Goal: Information Seeking & Learning: Learn about a topic

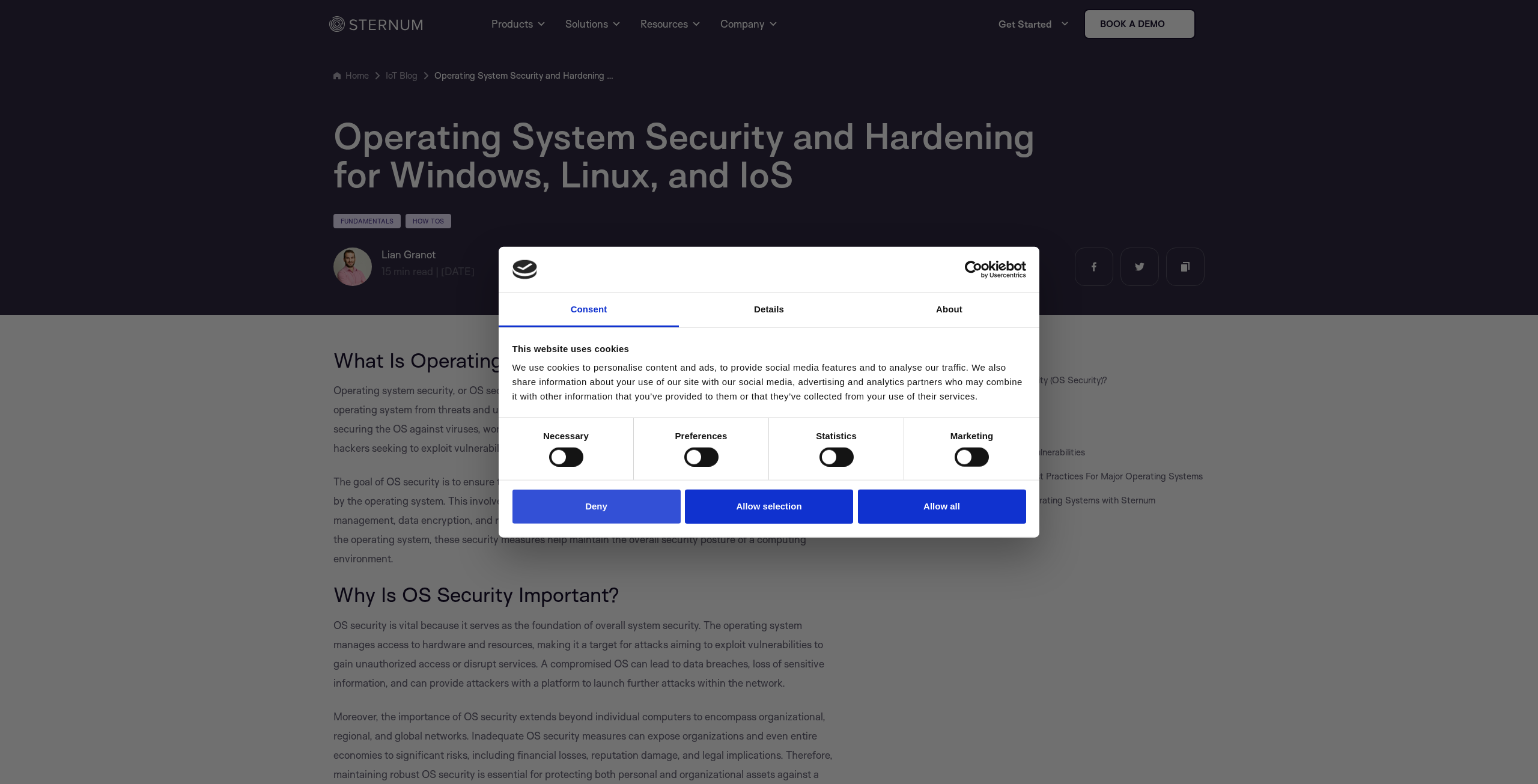
click at [580, 506] on button "Deny" at bounding box center [596, 507] width 168 height 35
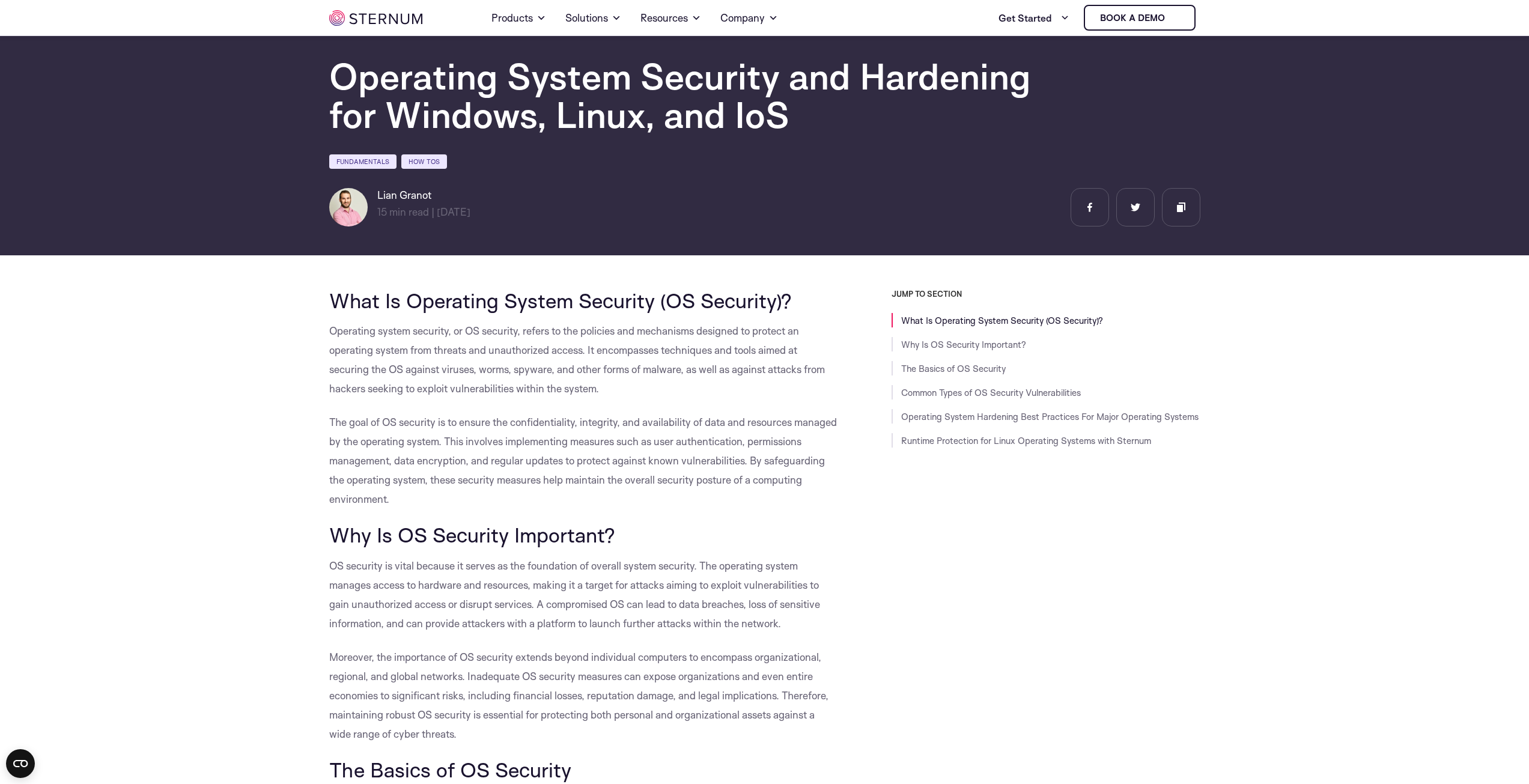
scroll to position [171, 0]
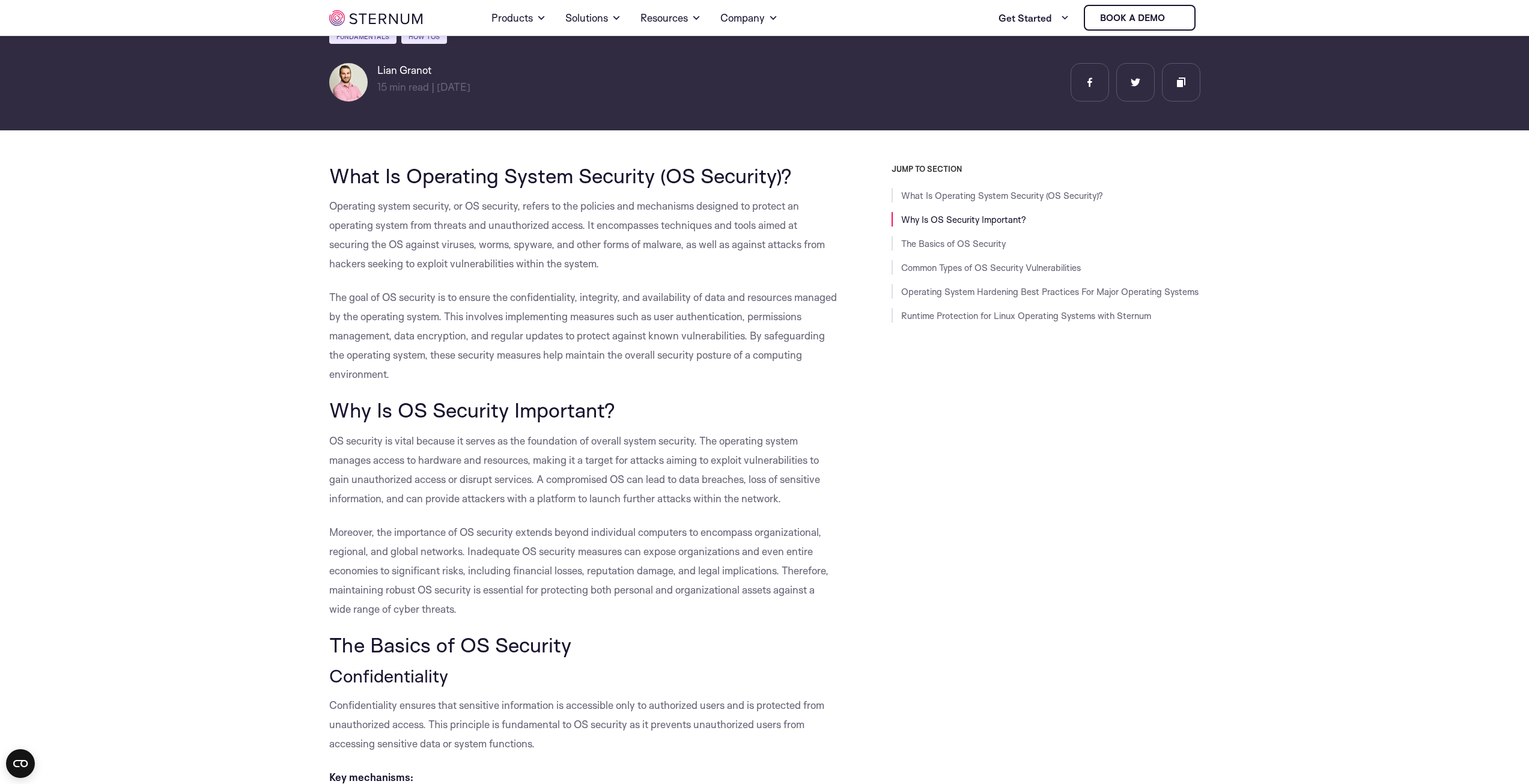
drag, startPoint x: 459, startPoint y: 375, endPoint x: 319, endPoint y: 209, distance: 217.2
copy div "Operating system security, or OS security, refers to the policies and mechanism…"
drag, startPoint x: 332, startPoint y: 409, endPoint x: 505, endPoint y: 604, distance: 260.7
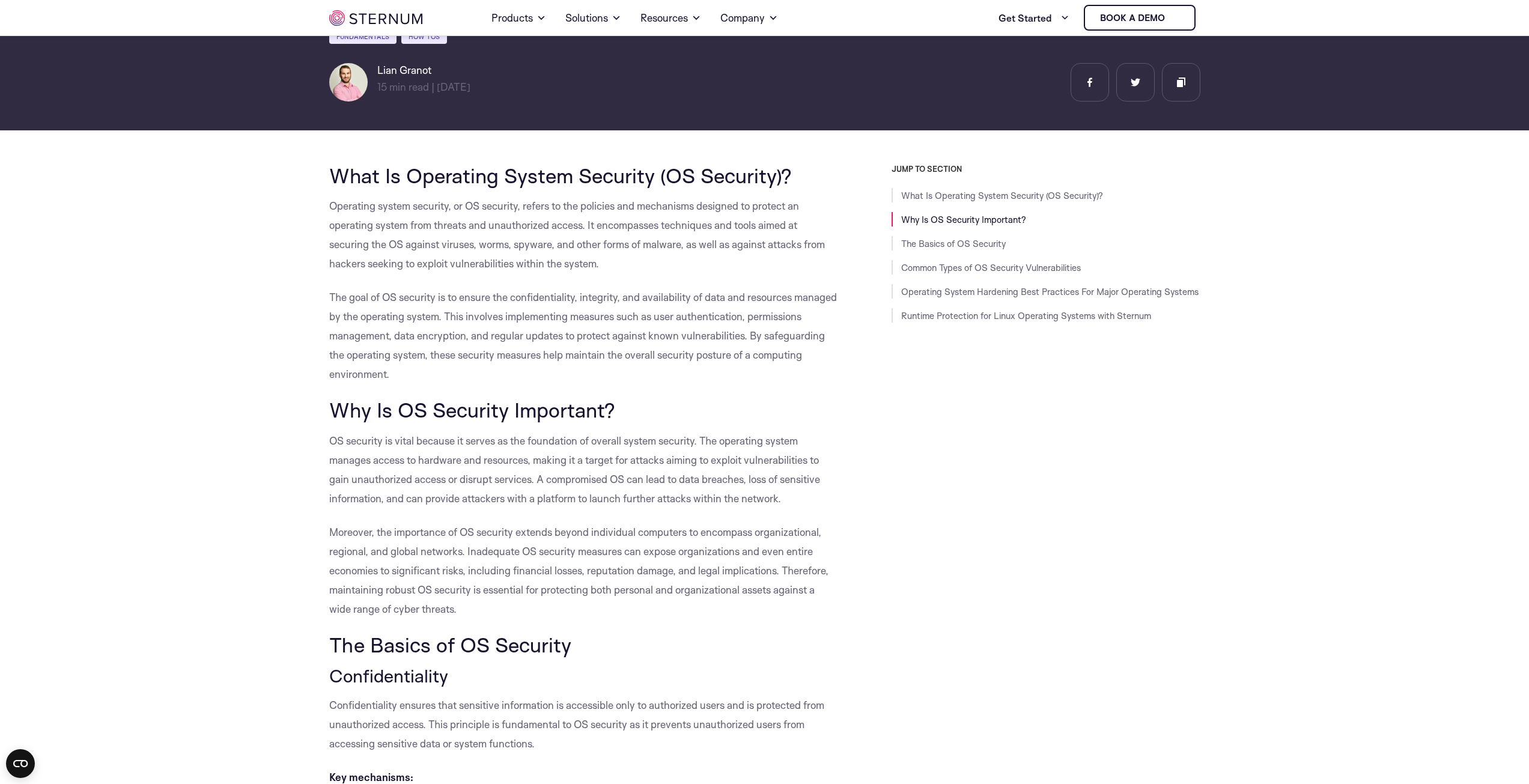
copy div "Why Is OS Security Important? OS security is vital because it serves as the fou…"
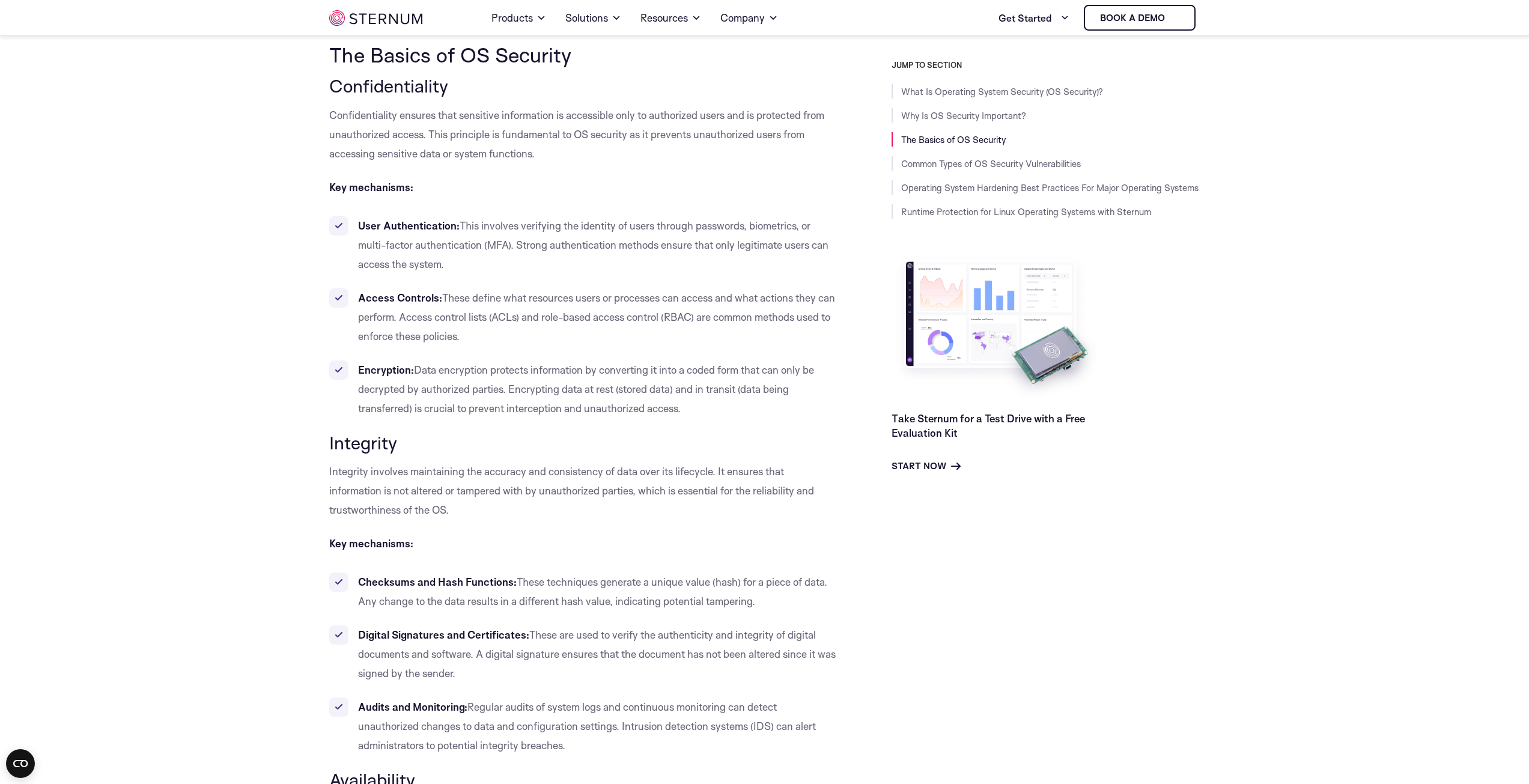
scroll to position [631, 0]
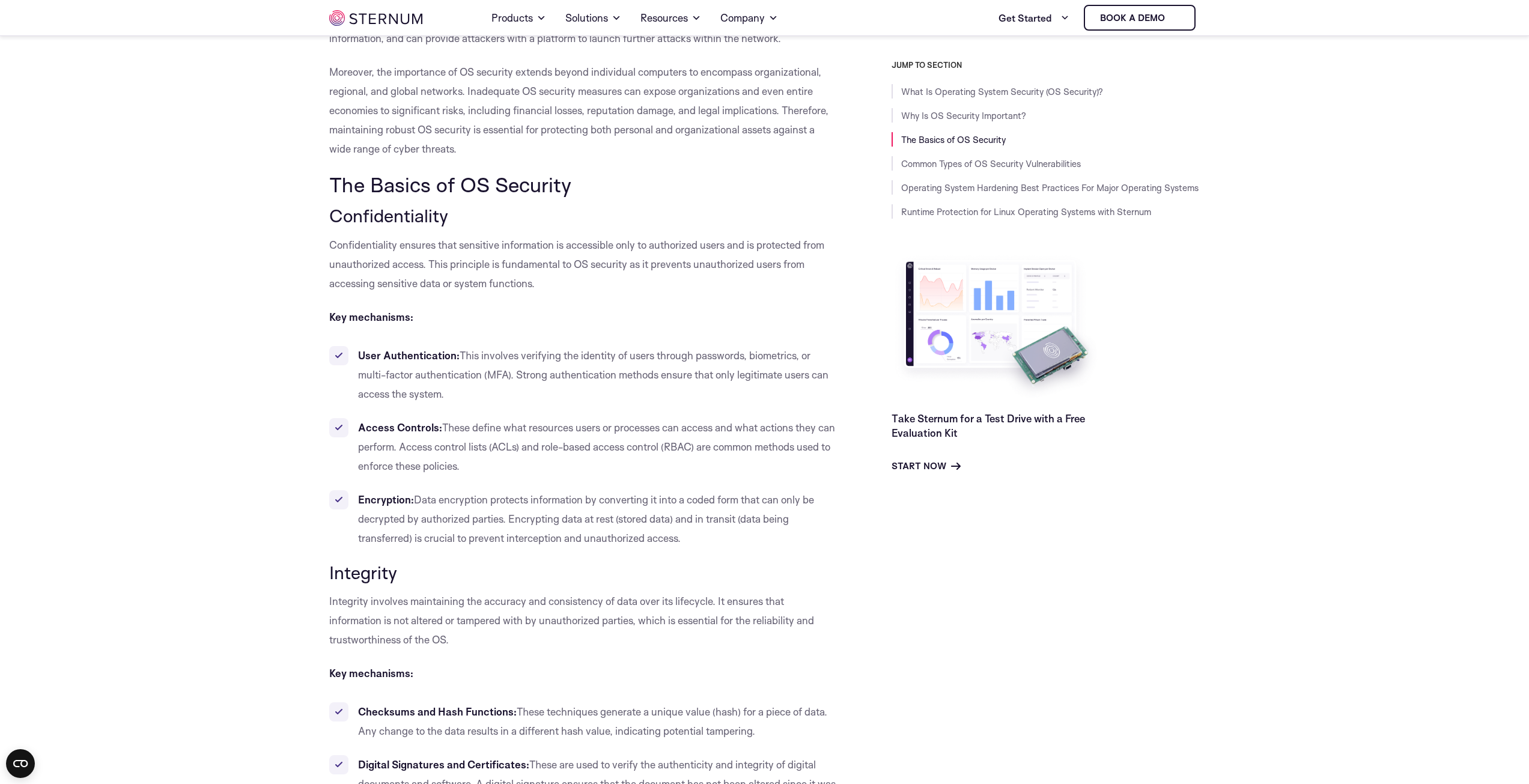
drag, startPoint x: 328, startPoint y: 187, endPoint x: 611, endPoint y: 185, distance: 283.0
copy span "The Basics of OS Security"
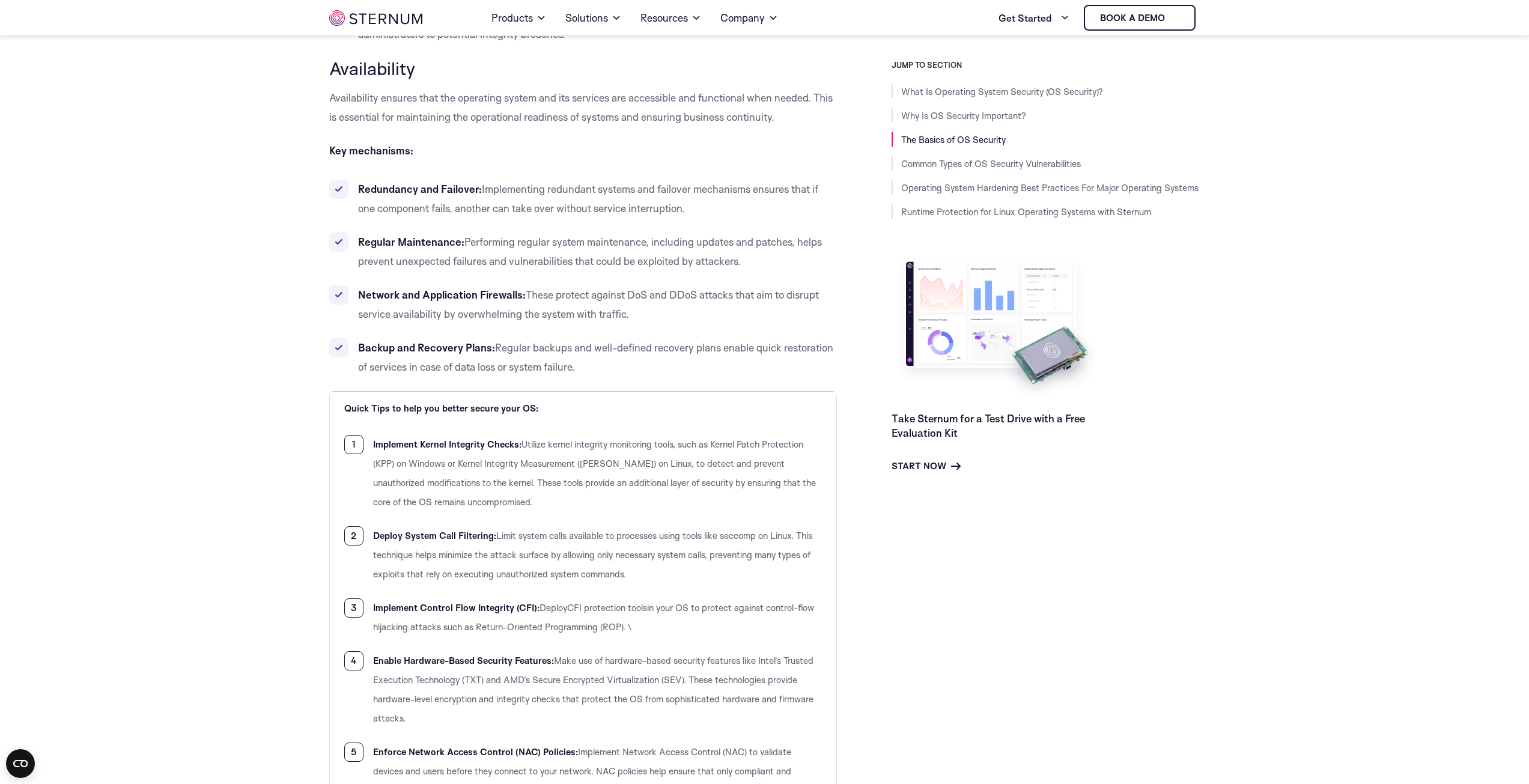
scroll to position [1412, 0]
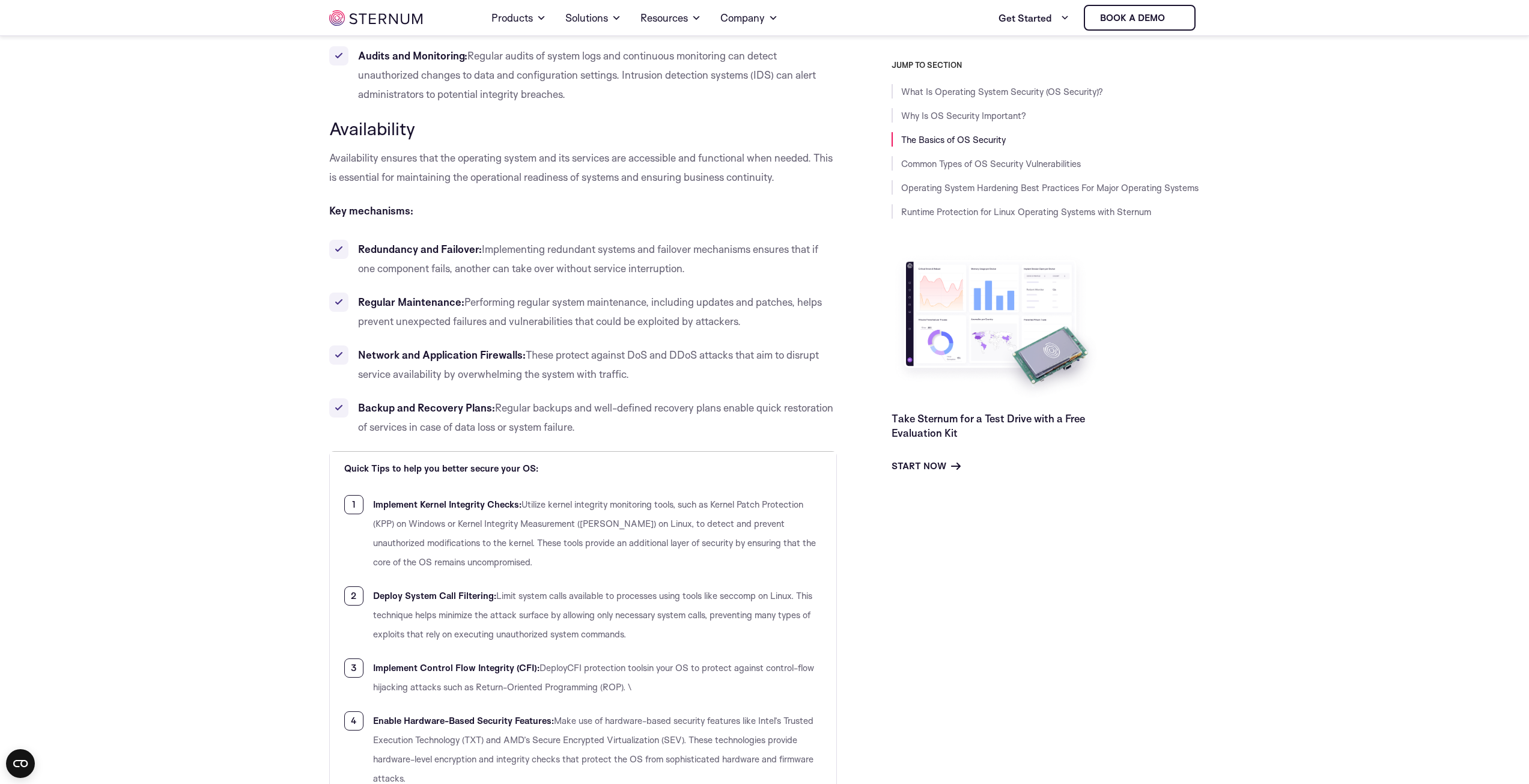
drag, startPoint x: 581, startPoint y: 427, endPoint x: 341, endPoint y: 56, distance: 441.9
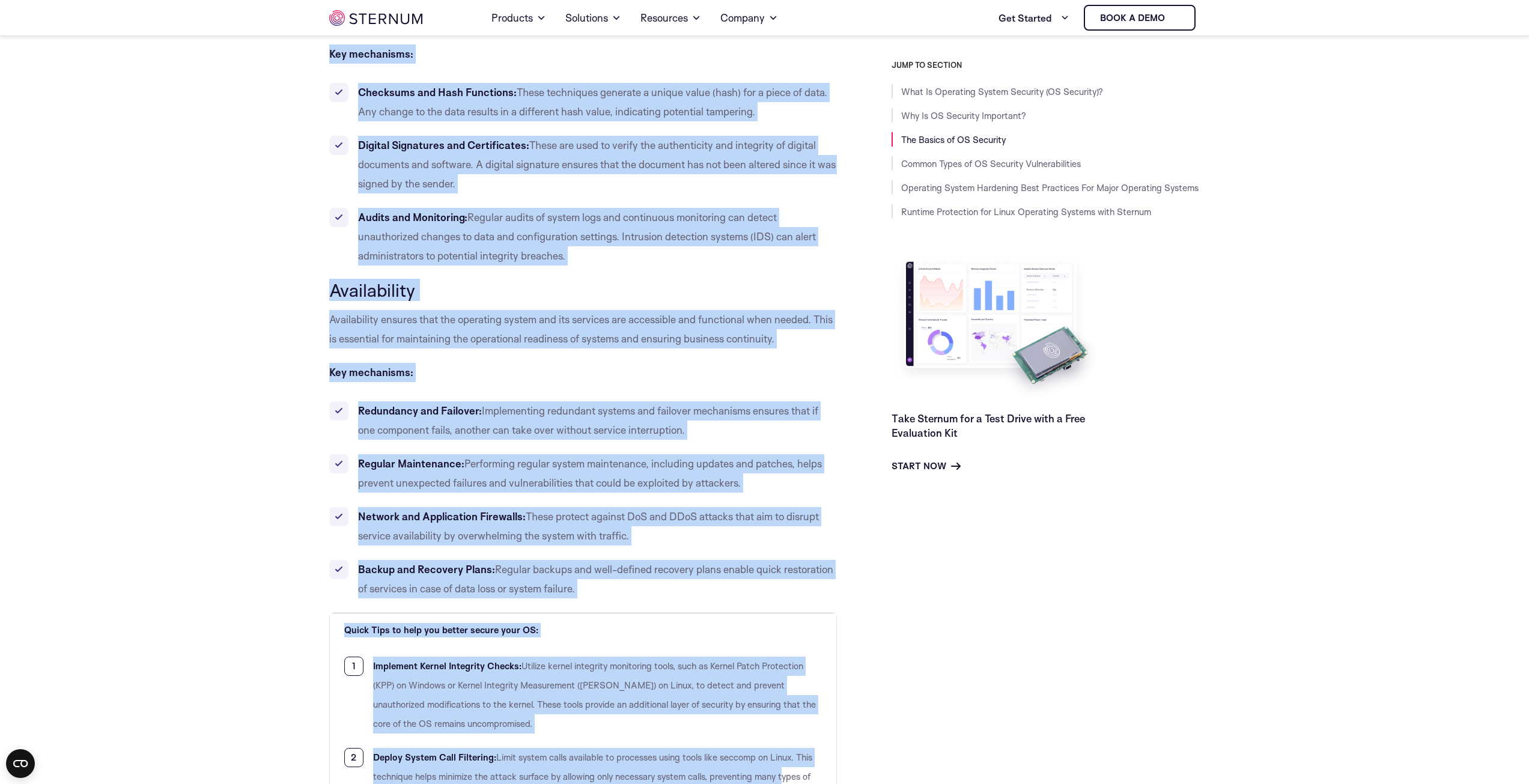
scroll to position [1259, 0]
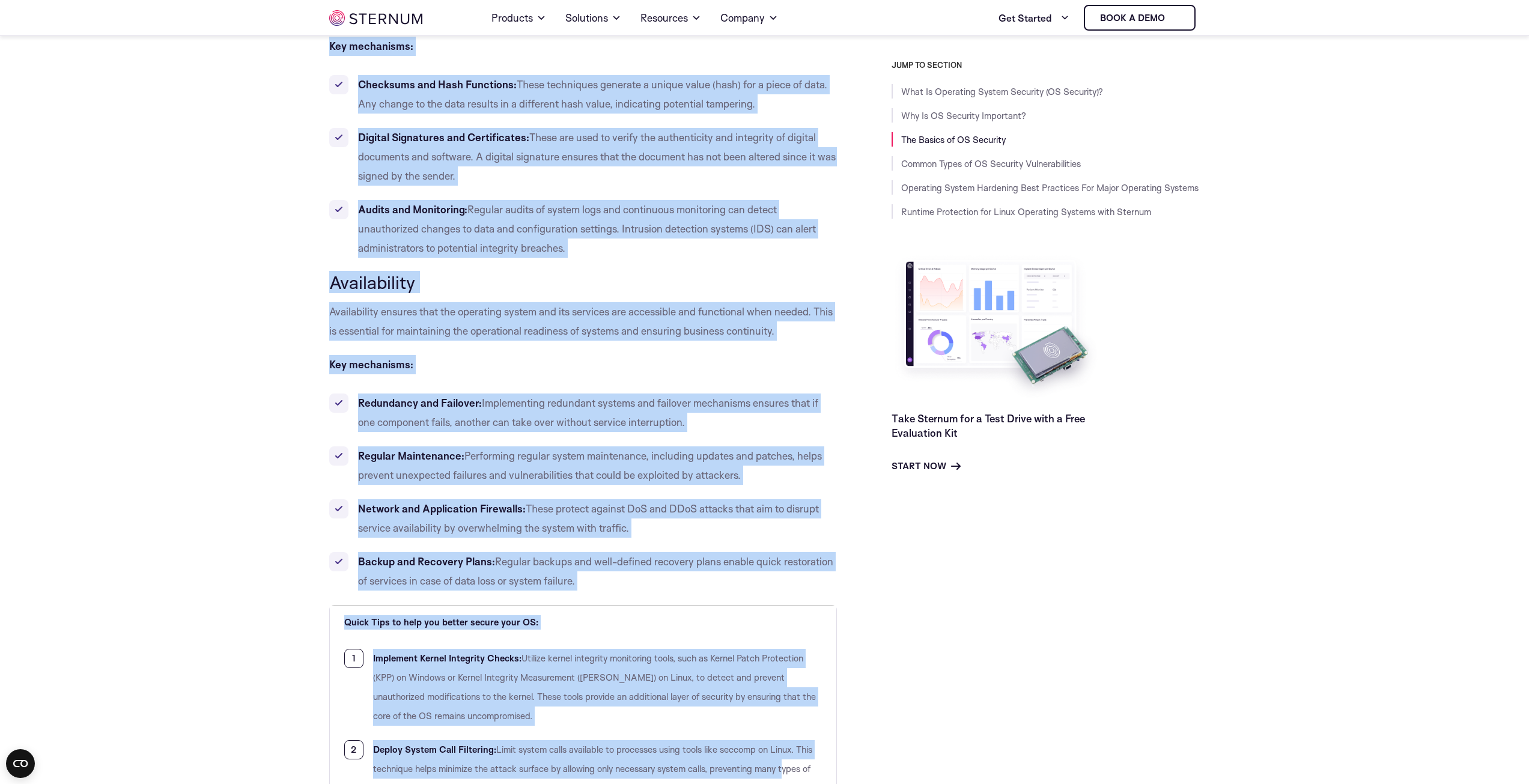
drag, startPoint x: 328, startPoint y: 120, endPoint x: 609, endPoint y: 583, distance: 541.6
copy div "Lor Ipsumd si AM Consecte Adipiscingelits Doeiusmodtempor incidid utla etdolore…"
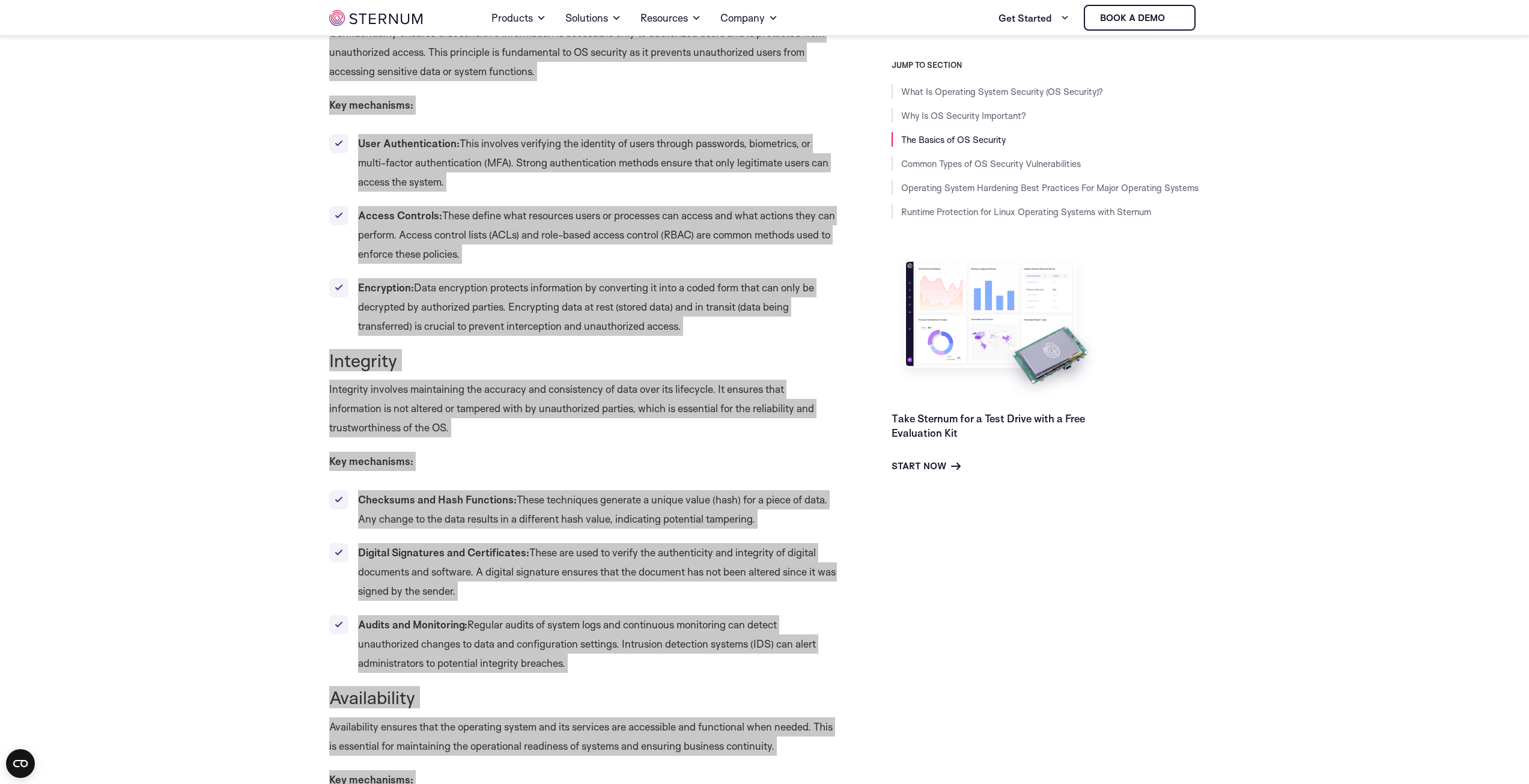
scroll to position [718, 0]
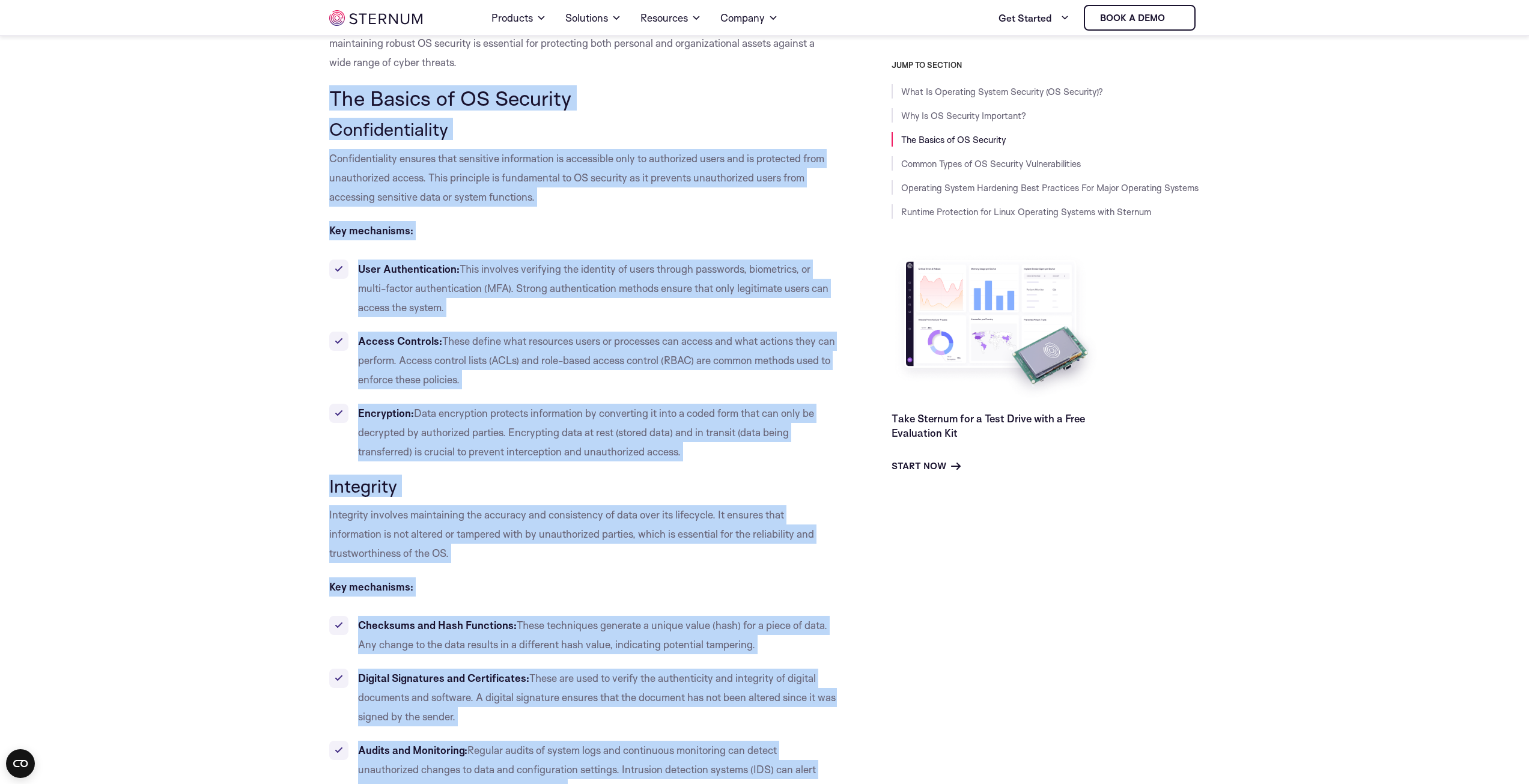
copy div "Lor Ipsumd si AM Consecte Adipiscingelits Doeiusmodtempor incidid utla etdolore…"
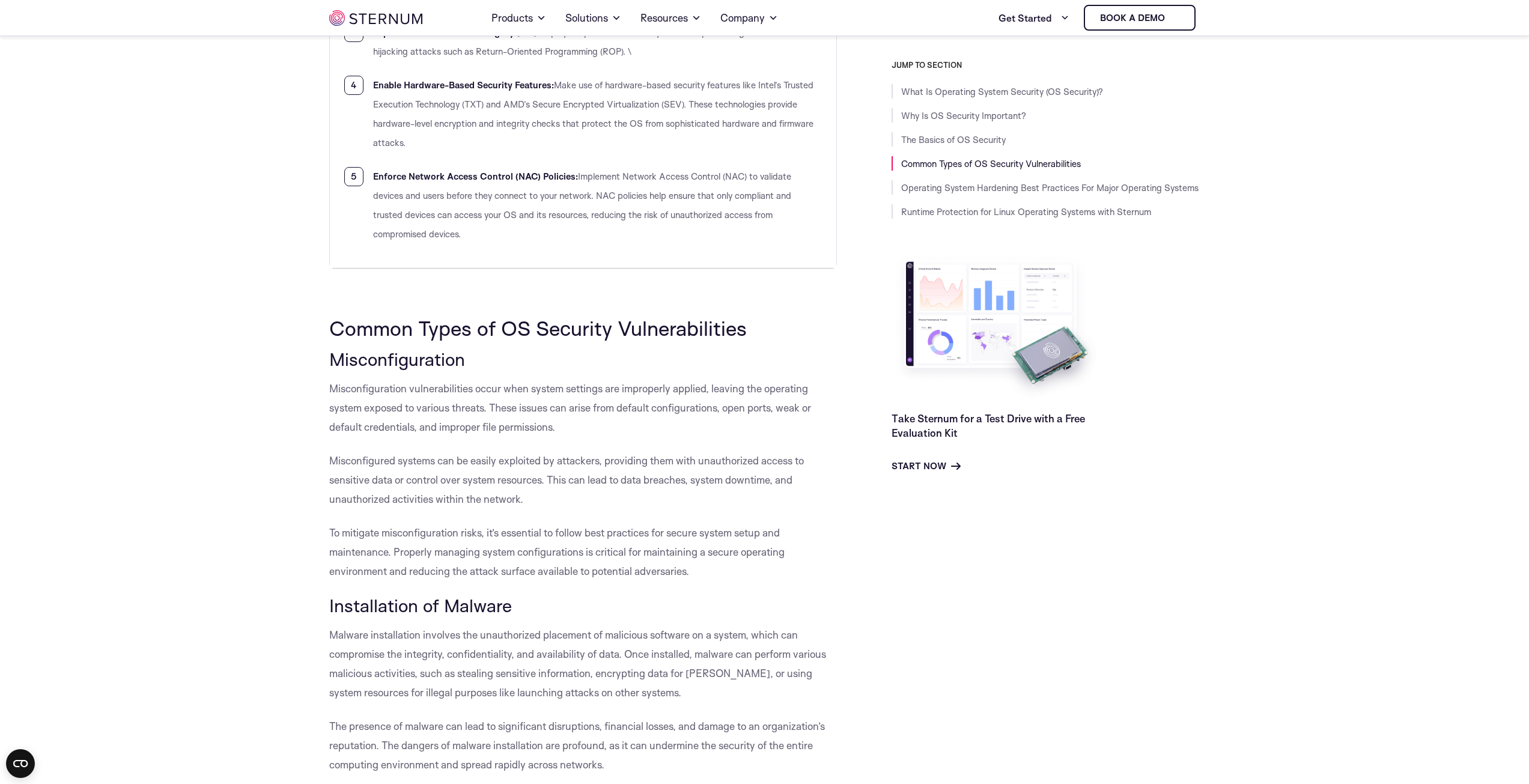
scroll to position [2040, 0]
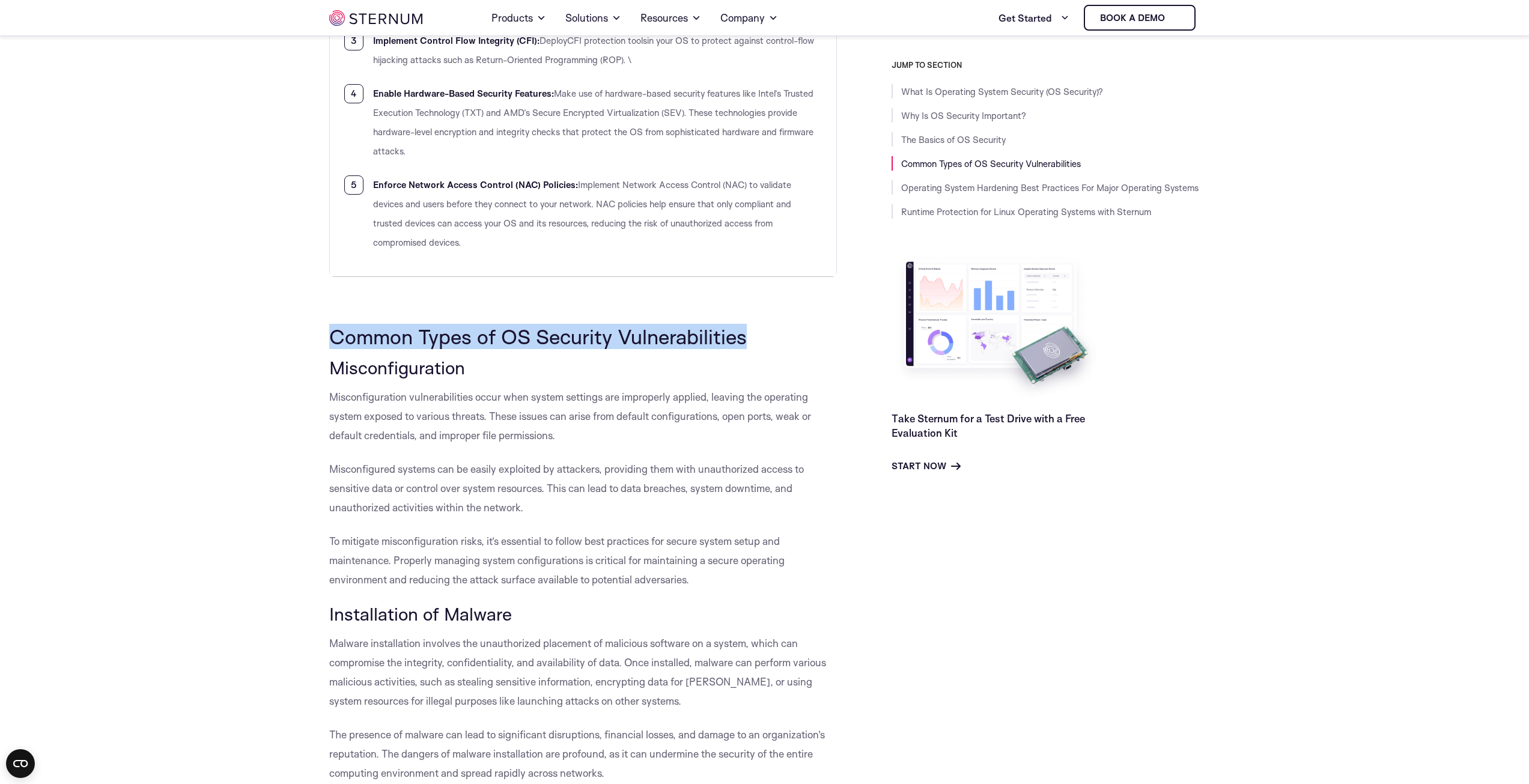
drag, startPoint x: 330, startPoint y: 340, endPoint x: 778, endPoint y: 341, distance: 448.0
click at [778, 341] on h2 "Common Types of OS Security Vulnerabilities" at bounding box center [583, 336] width 508 height 23
copy span "Common Types of OS Security Vulnerabilities"
click at [364, 375] on span "Misconfiguration" at bounding box center [397, 367] width 136 height 22
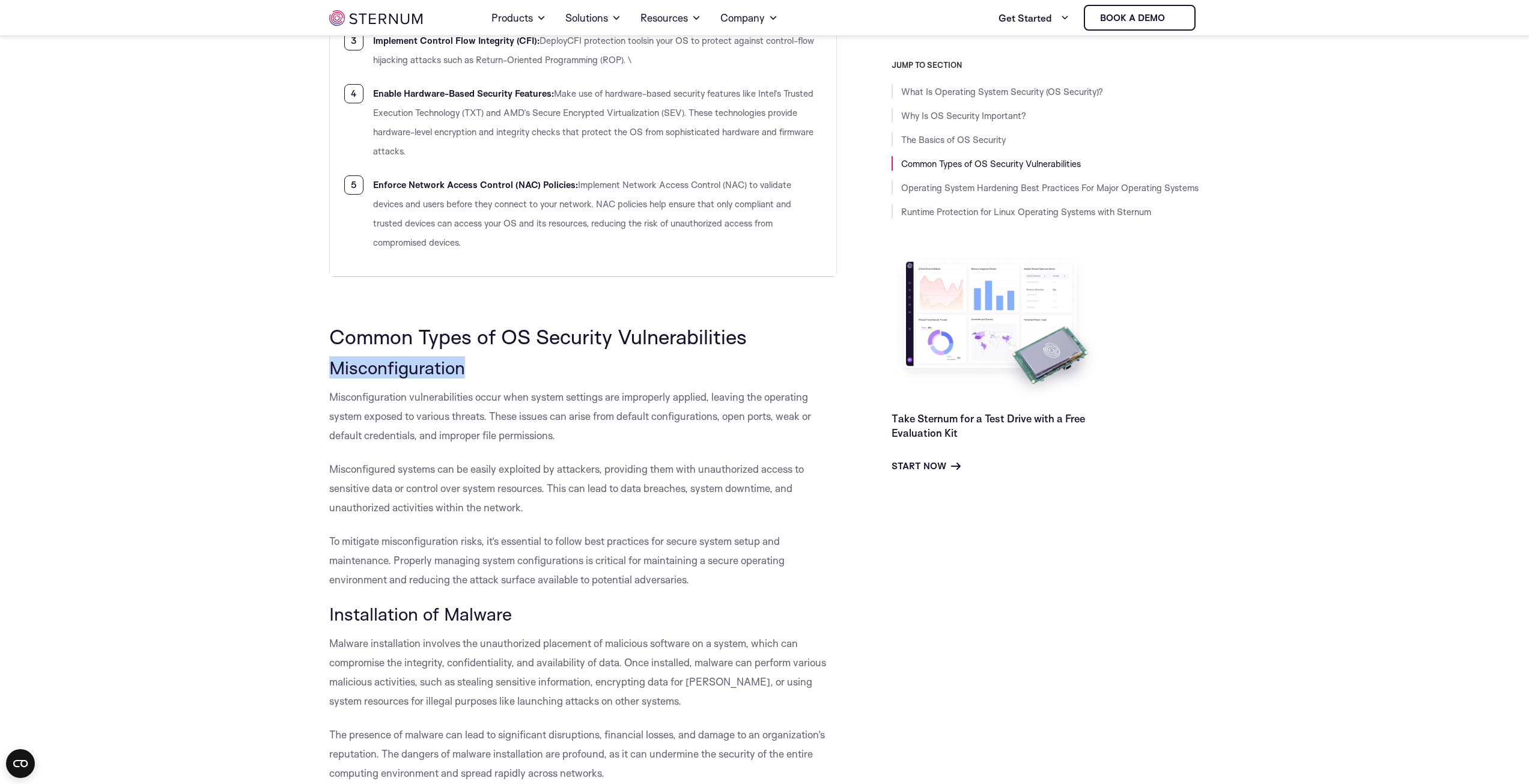
click at [364, 375] on span "Misconfiguration" at bounding box center [397, 367] width 136 height 22
copy span "Misconfiguration"
drag, startPoint x: 320, startPoint y: 613, endPoint x: 526, endPoint y: 616, distance: 206.0
copy span "Installation of Malware"
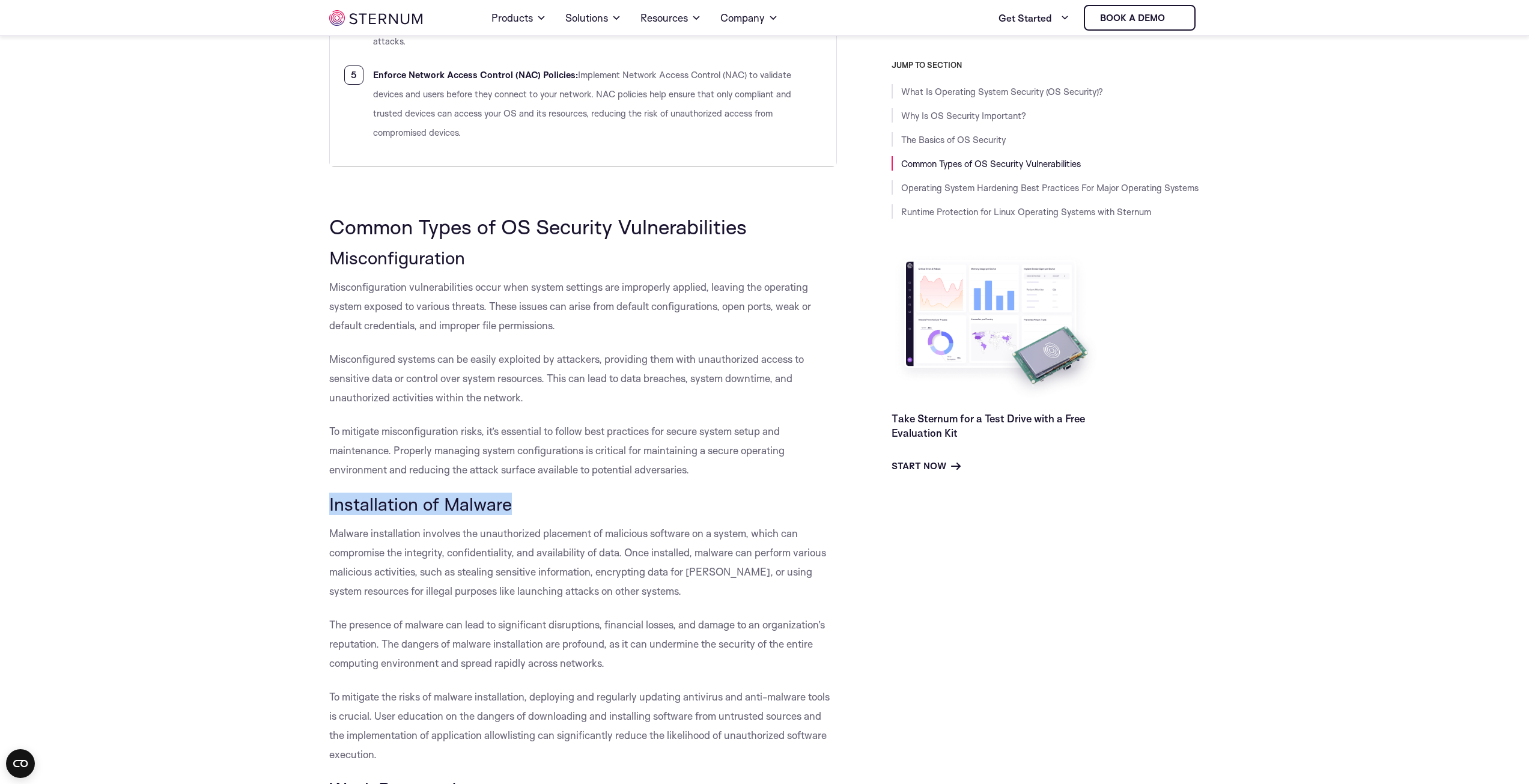
scroll to position [2400, 0]
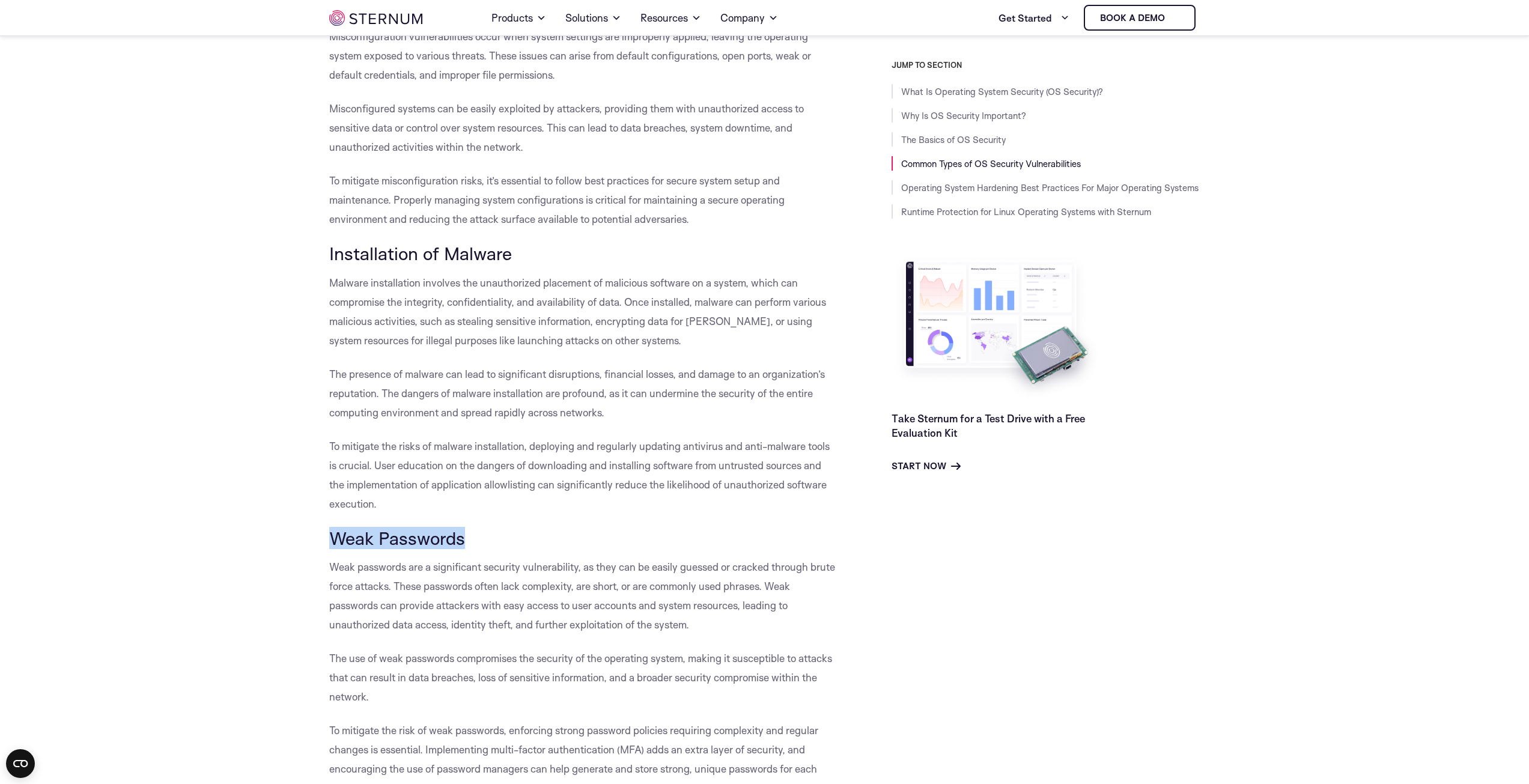
drag, startPoint x: 333, startPoint y: 543, endPoint x: 470, endPoint y: 542, distance: 137.0
click at [470, 542] on h3 "Weak Passwords" at bounding box center [583, 538] width 508 height 21
copy span "Weak Passwords"
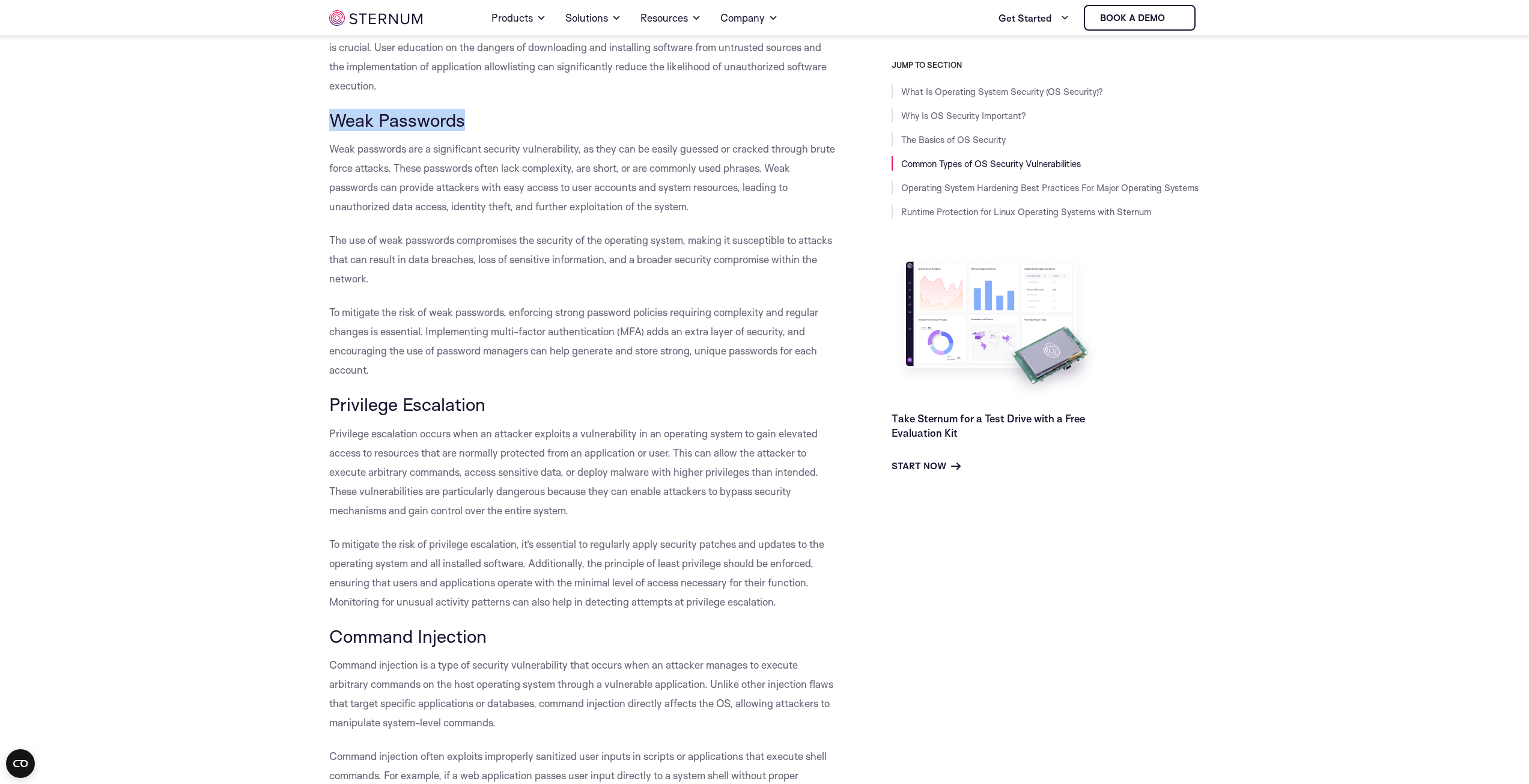
scroll to position [2819, 0]
drag, startPoint x: 325, startPoint y: 402, endPoint x: 513, endPoint y: 403, distance: 188.0
copy span "Privilege Escalation"
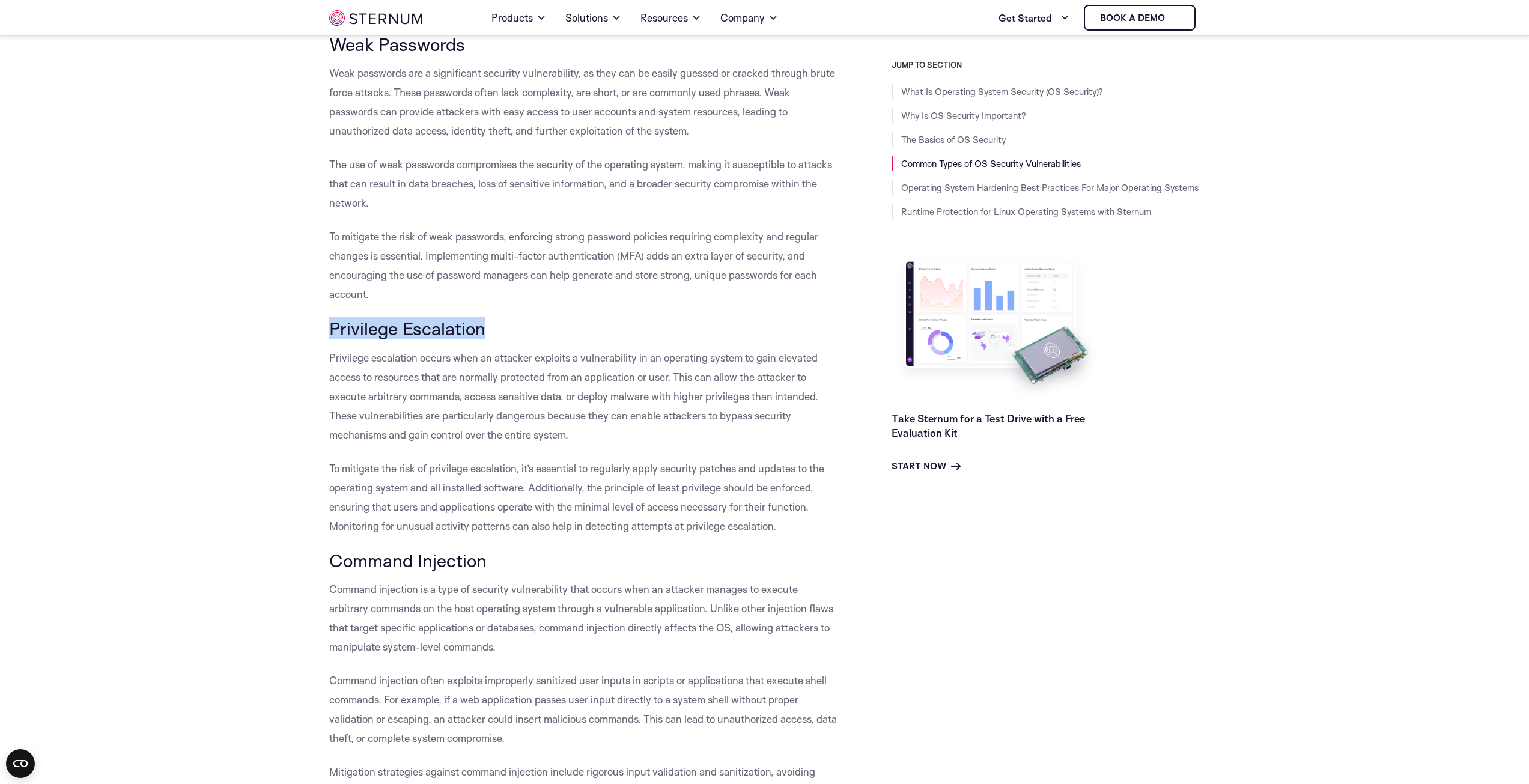
scroll to position [3000, 0]
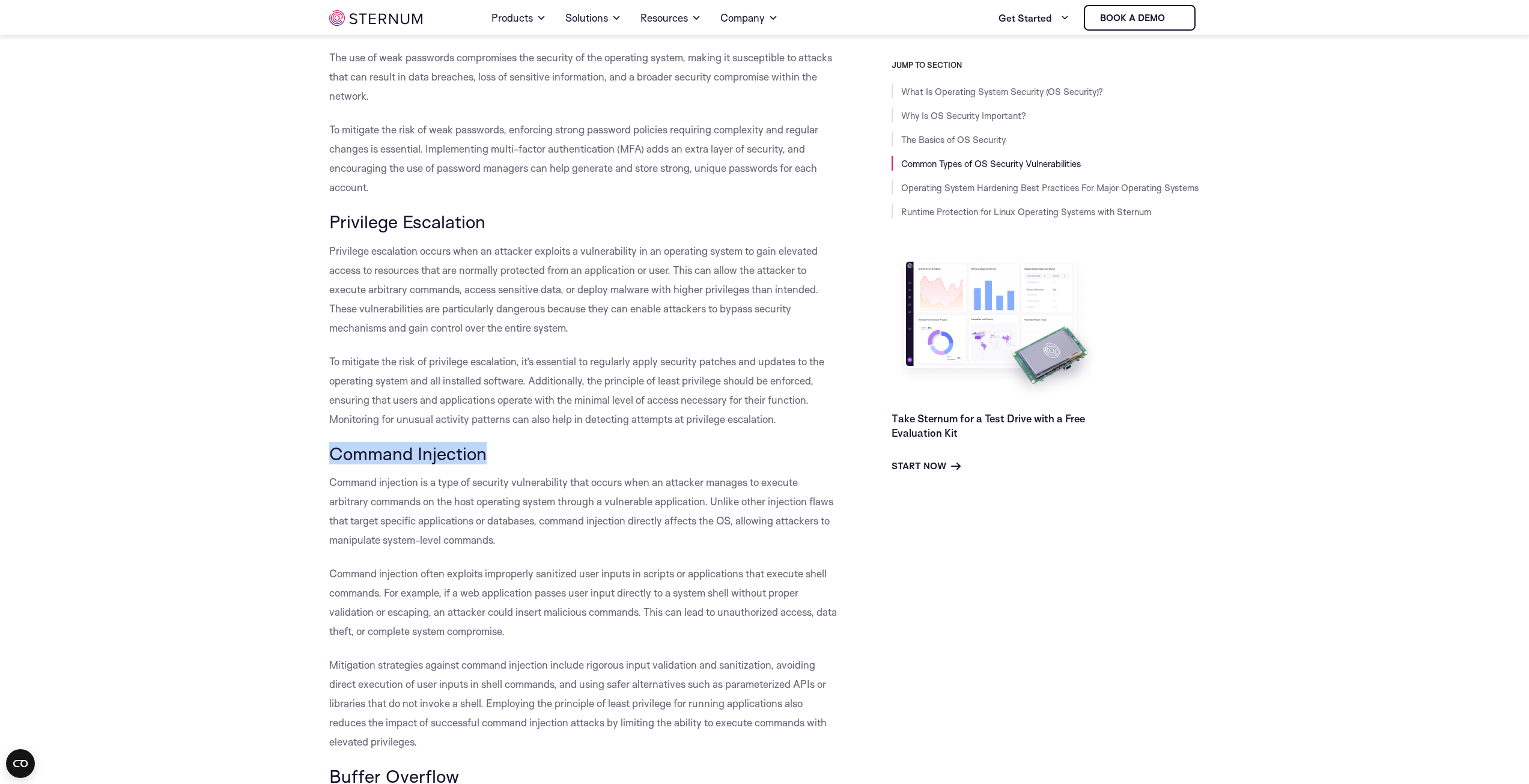
drag, startPoint x: 331, startPoint y: 454, endPoint x: 504, endPoint y: 451, distance: 173.0
click at [504, 451] on h3 "Command Injection" at bounding box center [583, 453] width 508 height 21
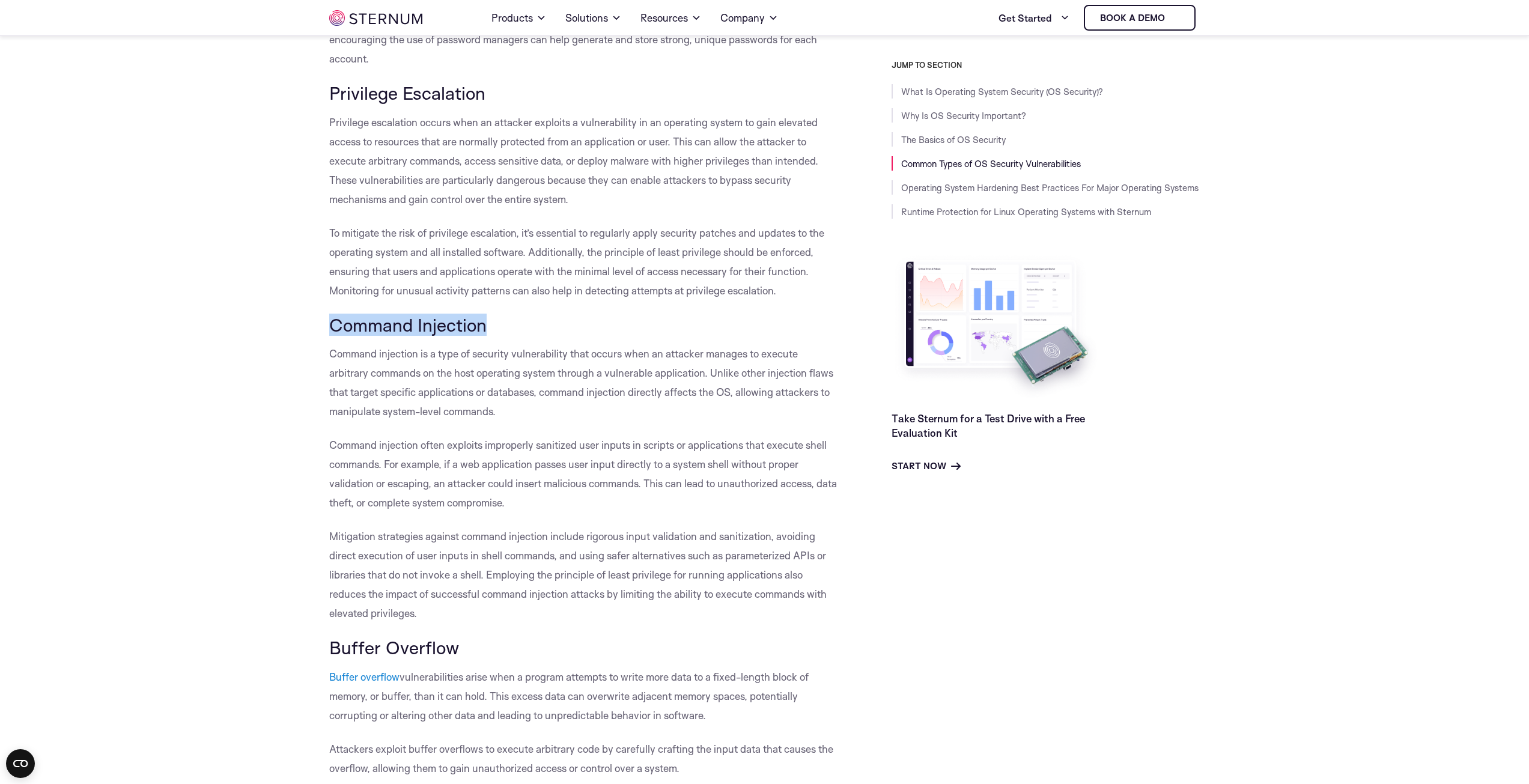
scroll to position [3300, 0]
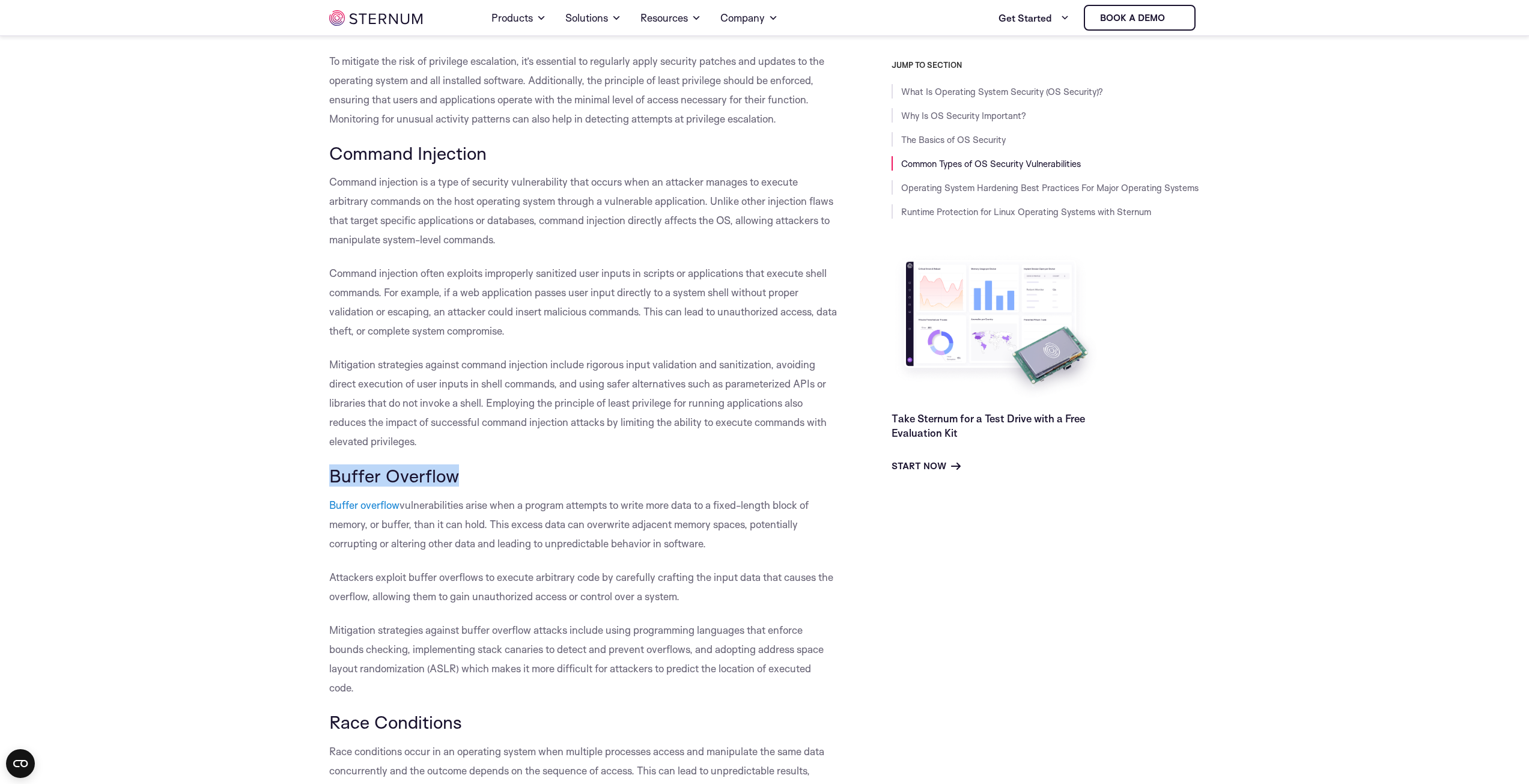
drag, startPoint x: 322, startPoint y: 471, endPoint x: 514, endPoint y: 481, distance: 192.3
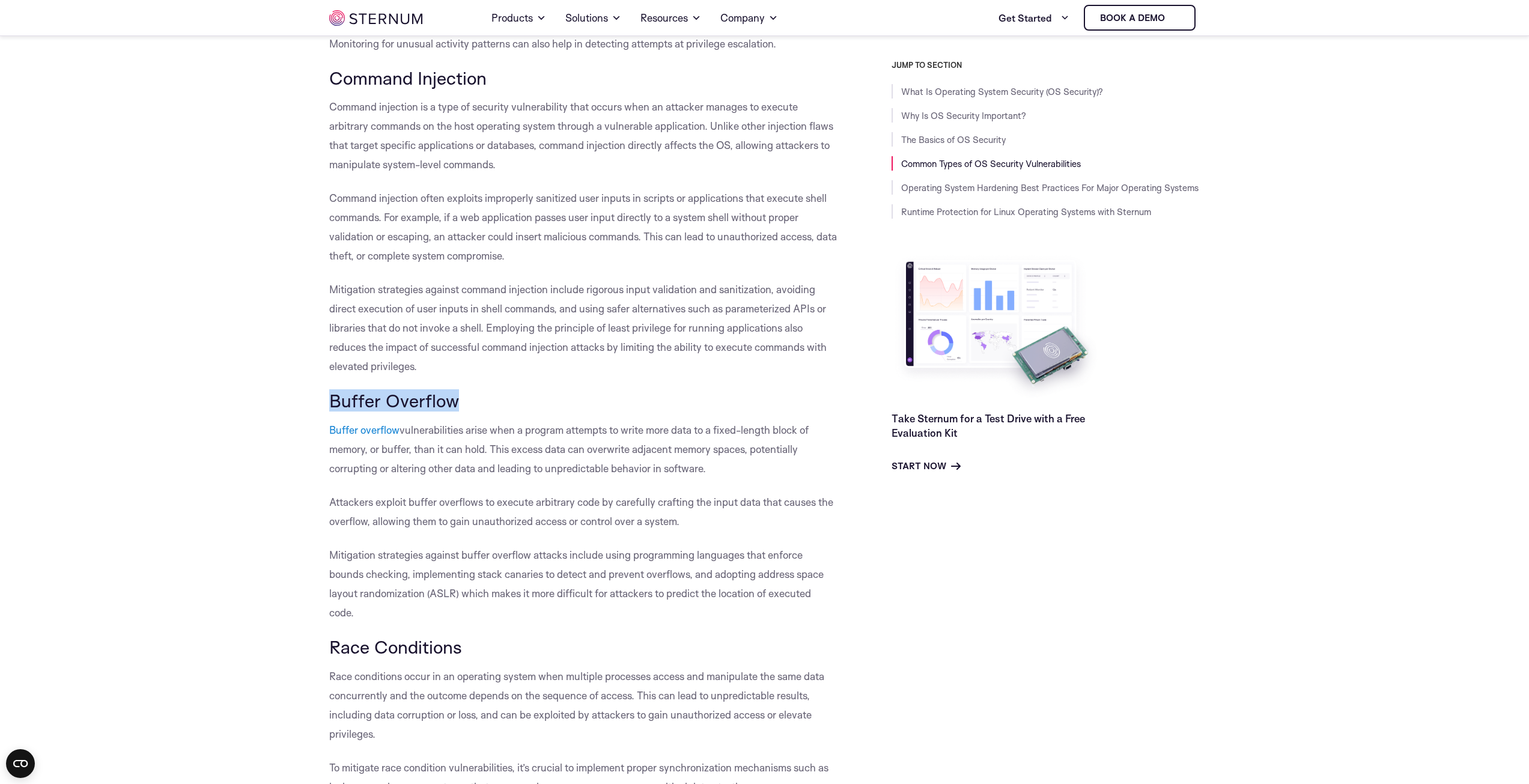
scroll to position [3600, 0]
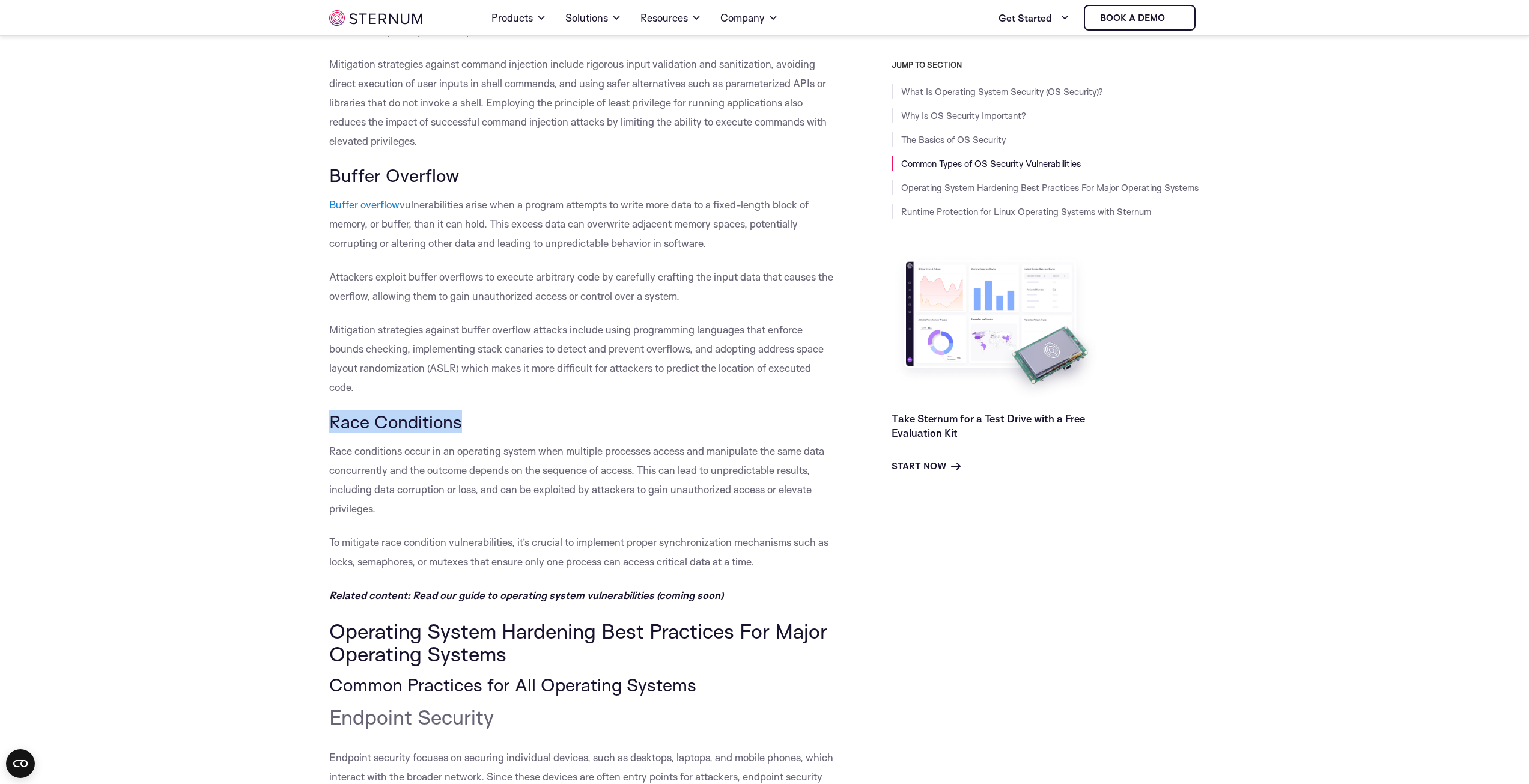
drag, startPoint x: 325, startPoint y: 425, endPoint x: 478, endPoint y: 425, distance: 153.0
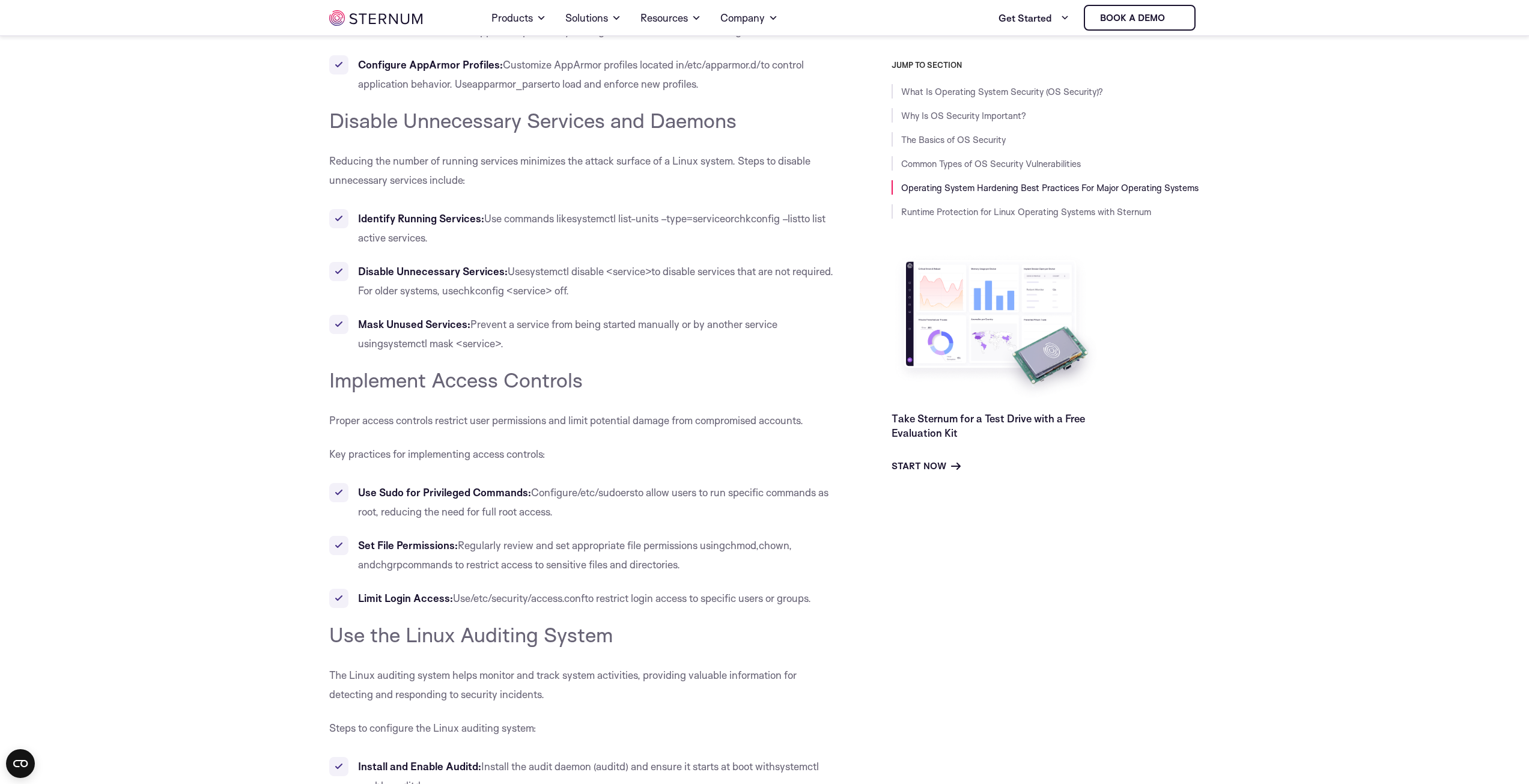
scroll to position [8764, 0]
